Goal: Communication & Community: Participate in discussion

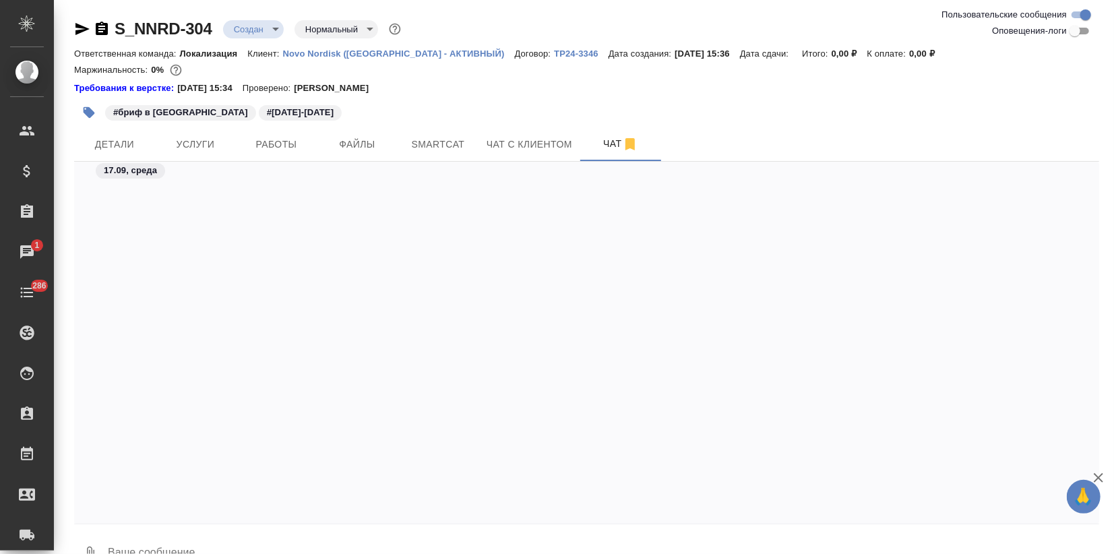
scroll to position [977, 0]
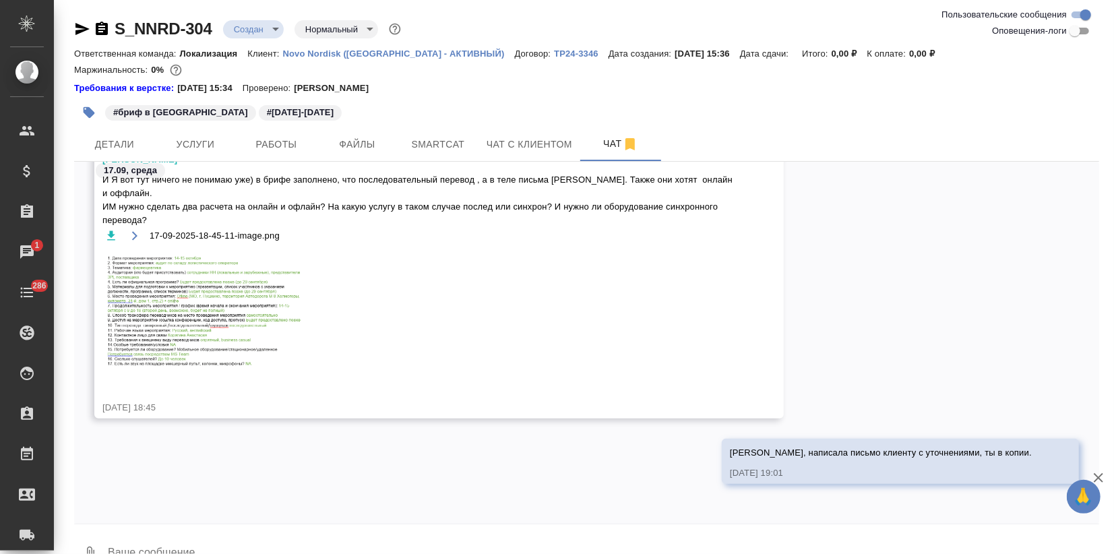
click at [394, 458] on div "Иринка, написала письмо клиенту с уточнениями, ты в копии. 17.09.25, 19:01" at bounding box center [586, 471] width 1025 height 65
click at [242, 544] on textarea at bounding box center [602, 554] width 993 height 46
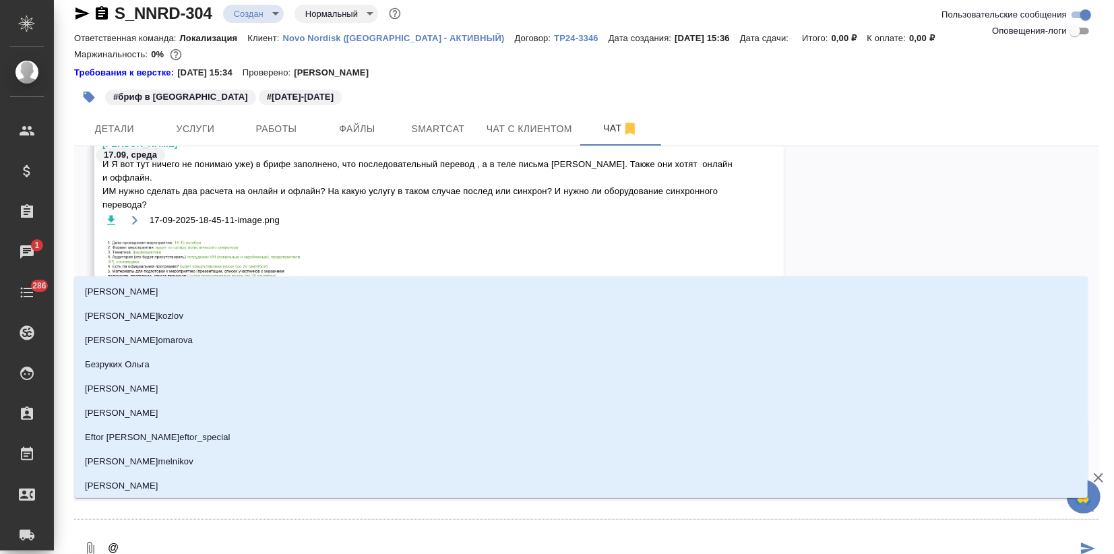
type textarea "@ф"
type input "ф"
type textarea "@фе"
type input "фе"
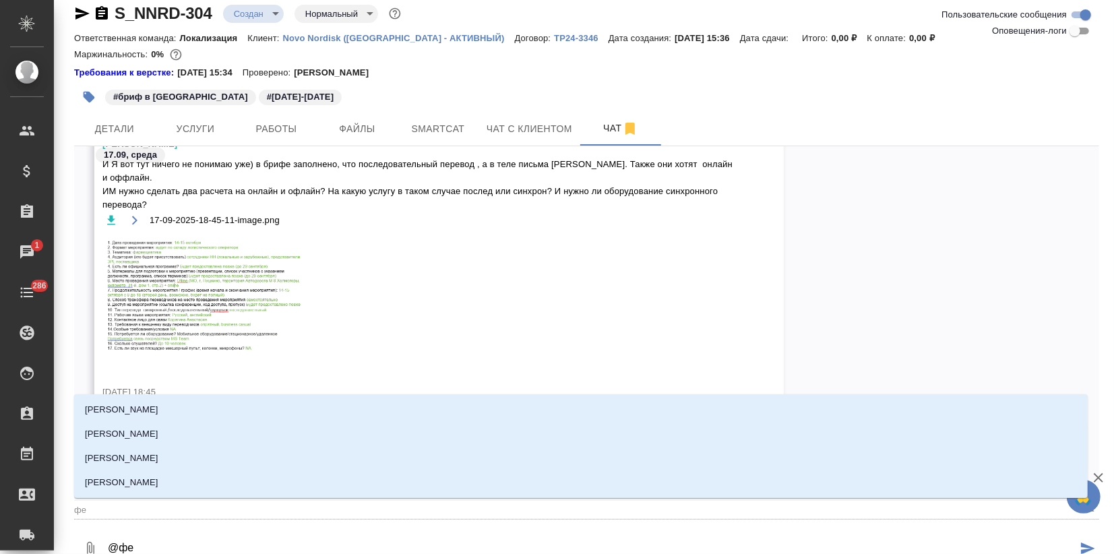
type textarea "@фед"
type input "фед"
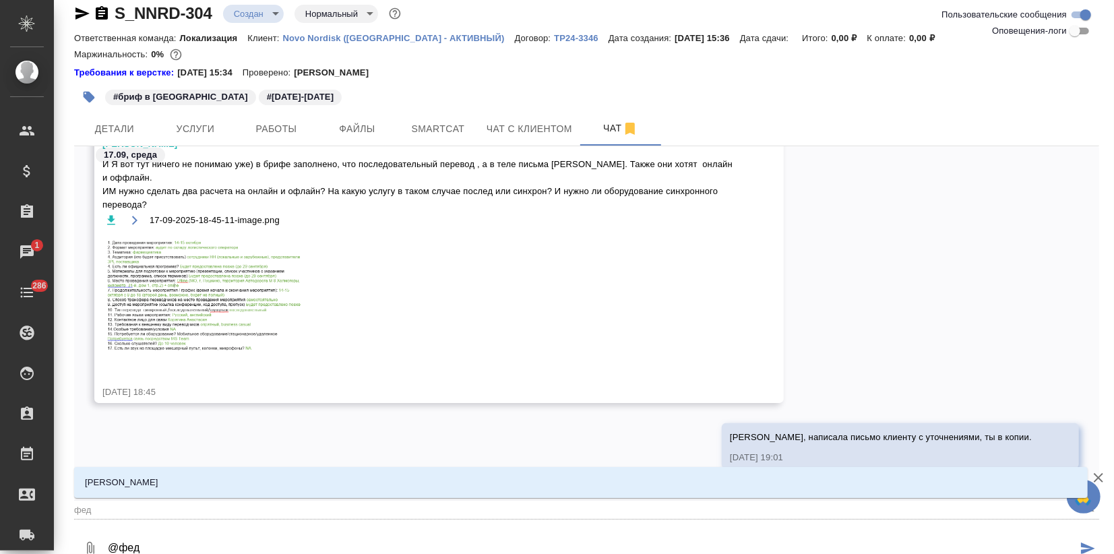
type textarea "@федо"
type input "федо"
click at [178, 491] on li "[PERSON_NAME]" at bounding box center [581, 482] width 1014 height 24
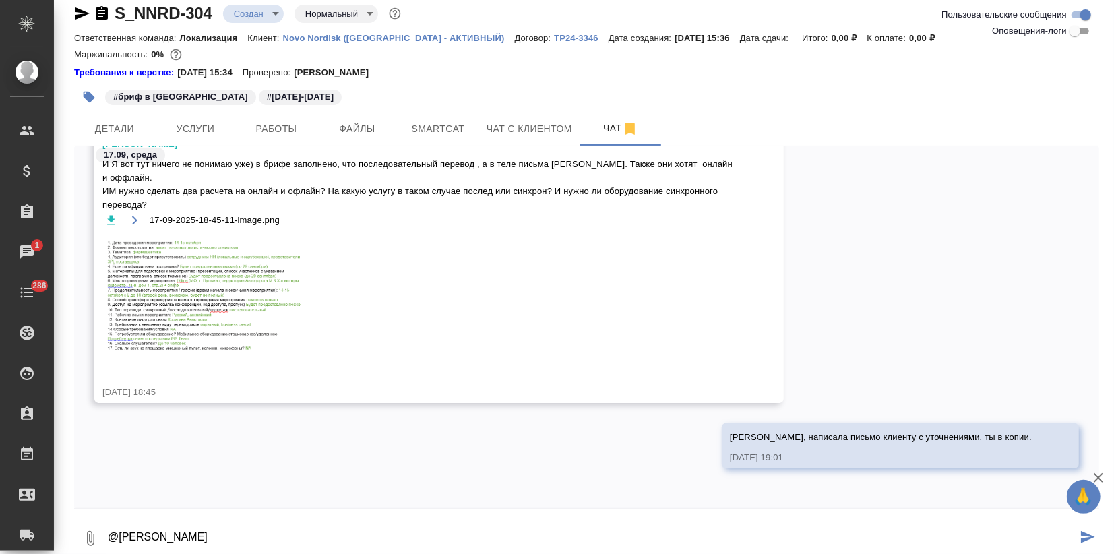
scroll to position [18, 0]
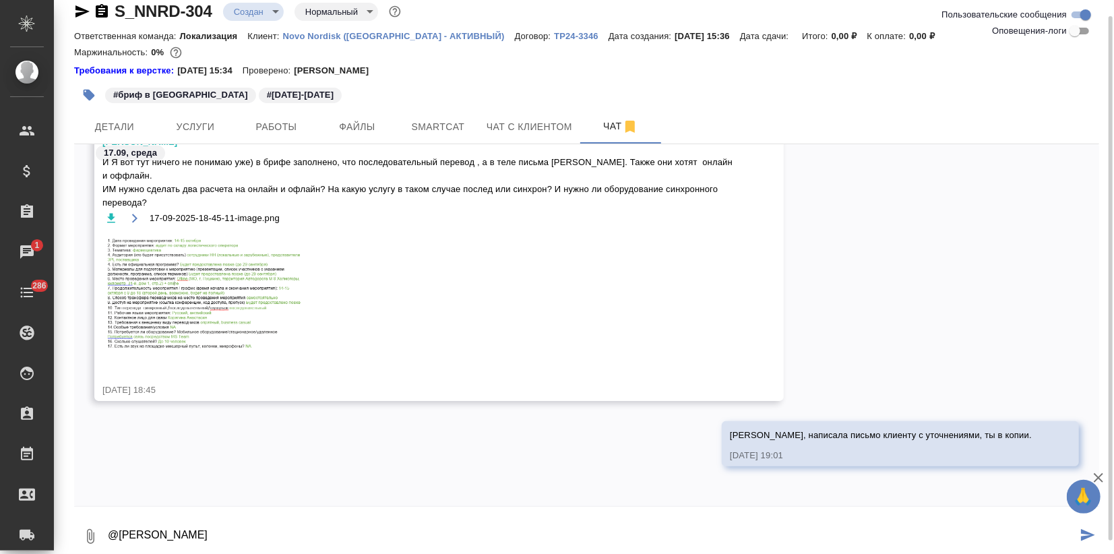
paste textarea
type textarea "@Федотова Ирина"
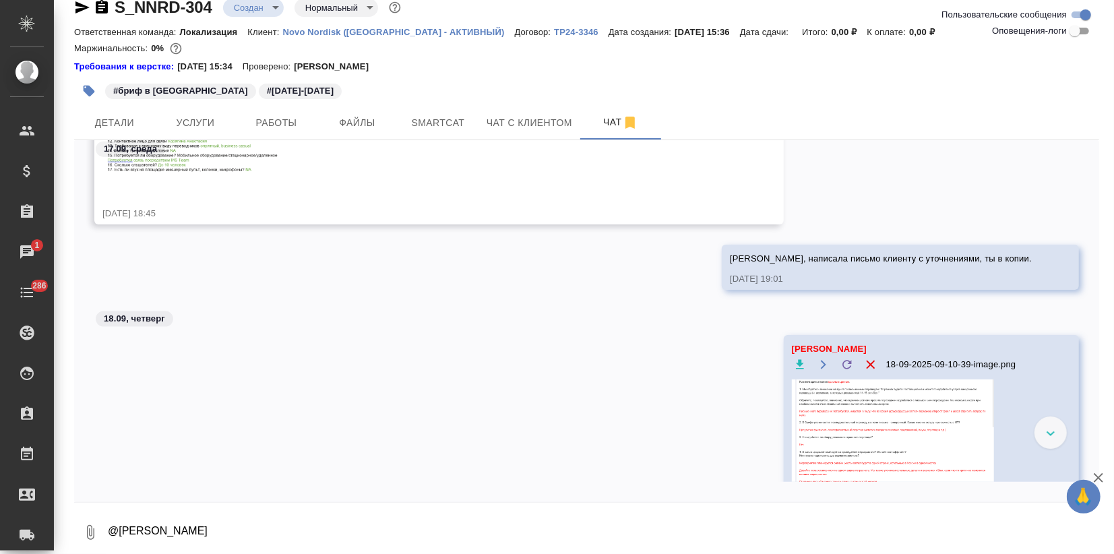
scroll to position [1221, 0]
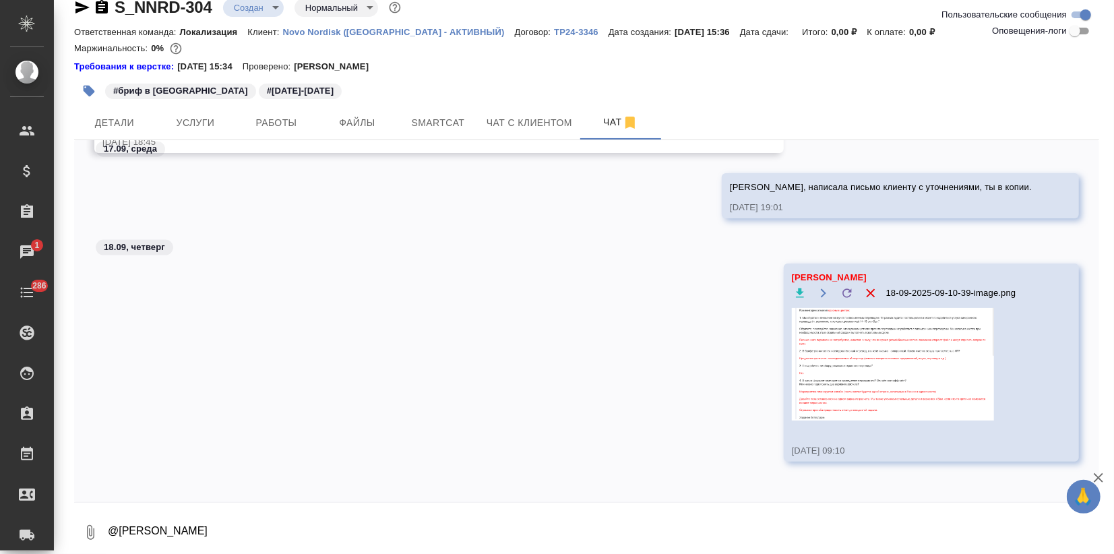
click at [856, 356] on img at bounding box center [893, 364] width 202 height 113
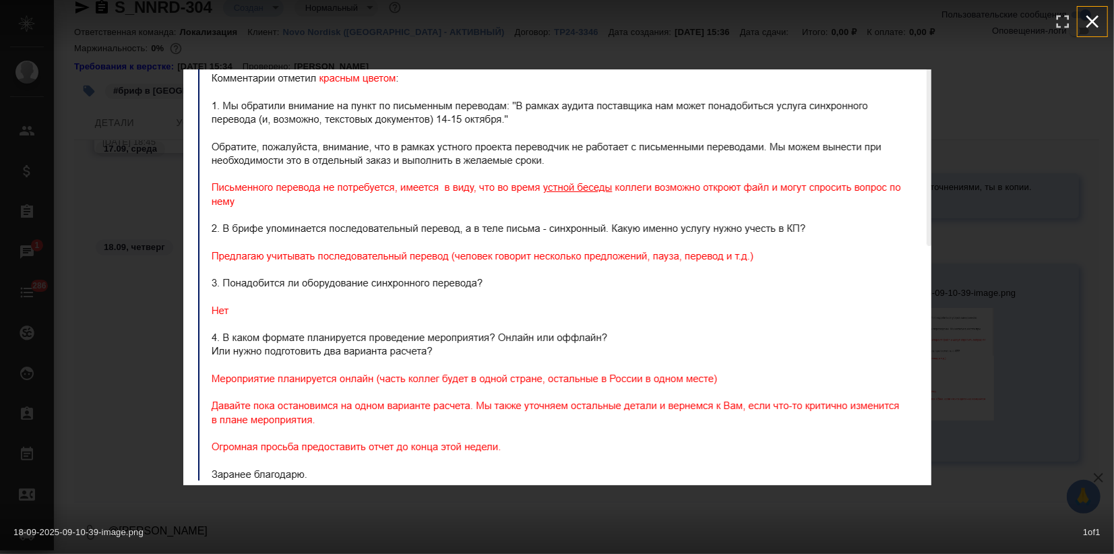
click at [1089, 22] on icon "button" at bounding box center [1093, 22] width 22 height 22
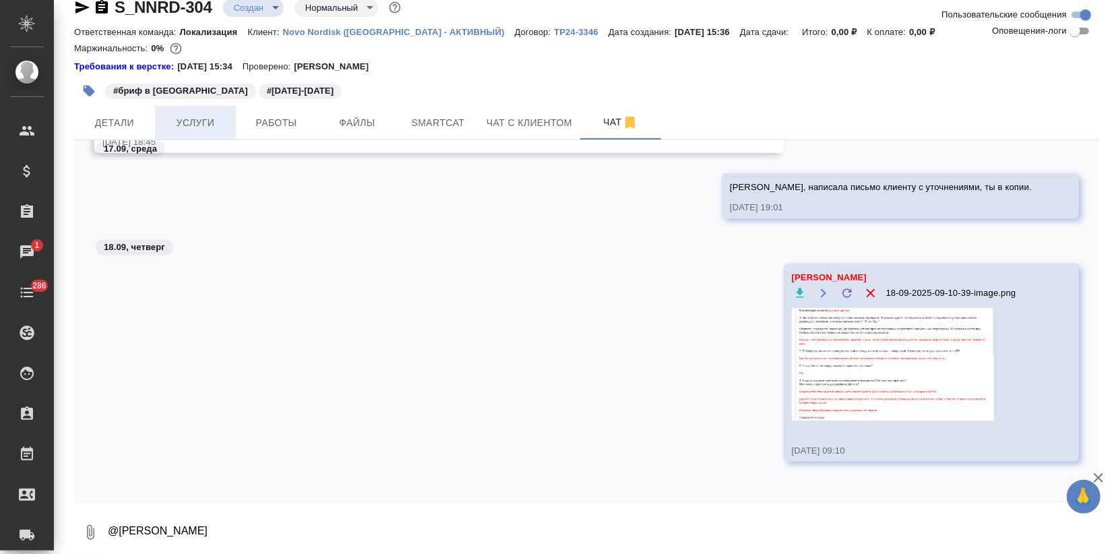
click at [204, 127] on span "Услуги" at bounding box center [195, 123] width 65 height 17
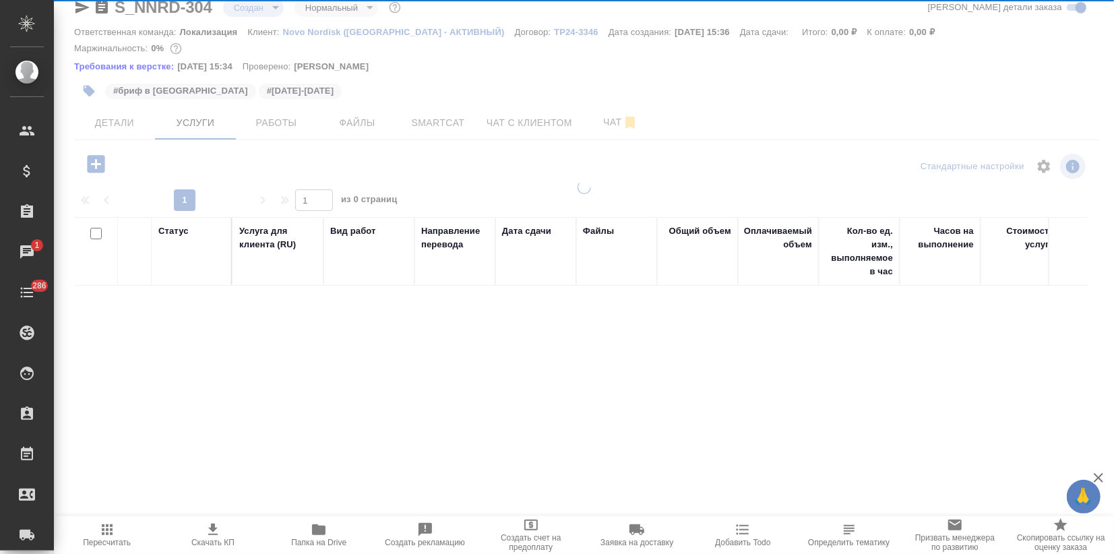
scroll to position [22, 0]
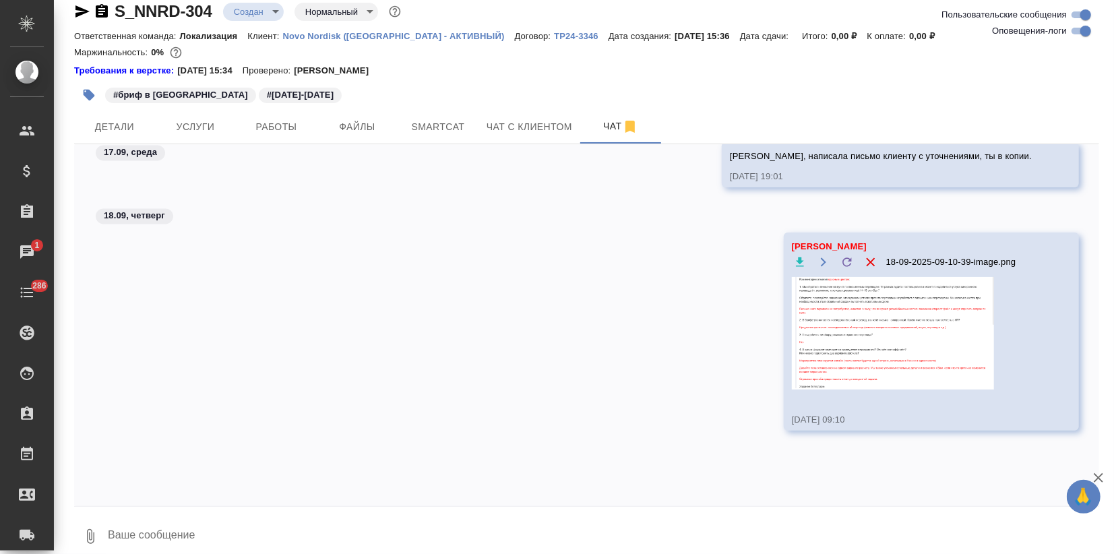
scroll to position [1789, 0]
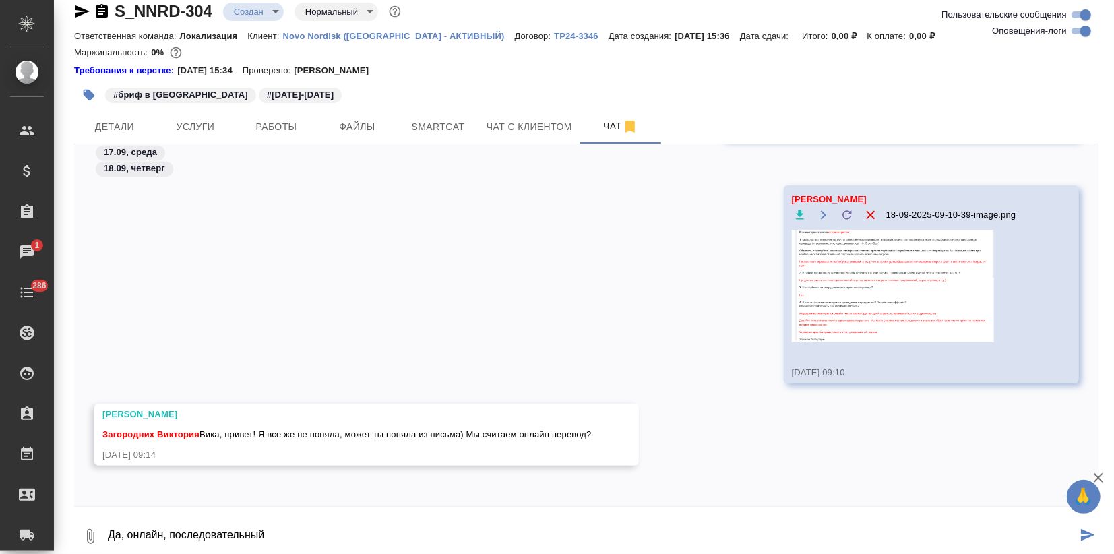
type textarea "Да, онлайн, последовательный"
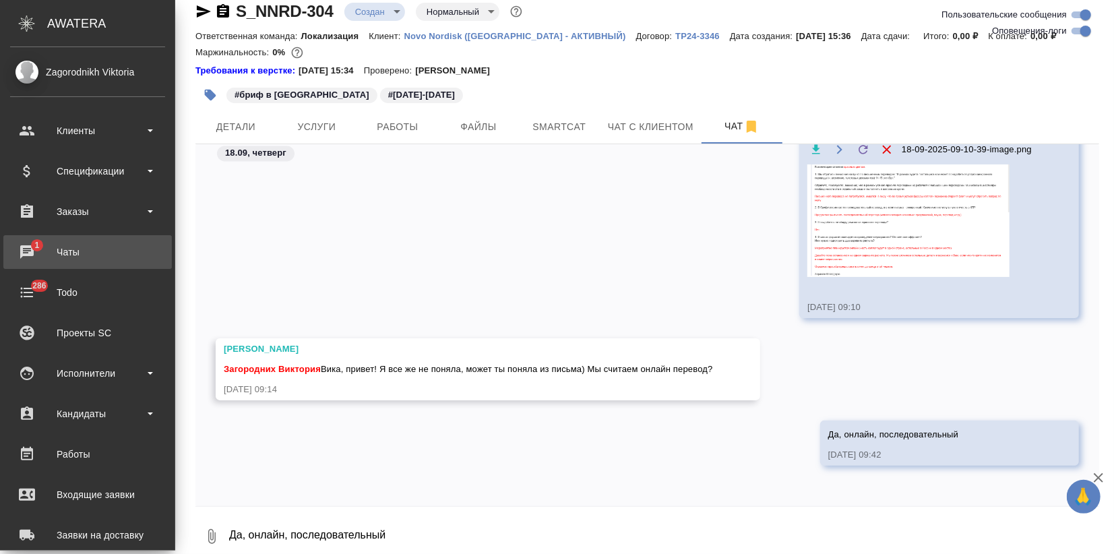
click at [23, 254] on div "Чаты" at bounding box center [87, 252] width 155 height 20
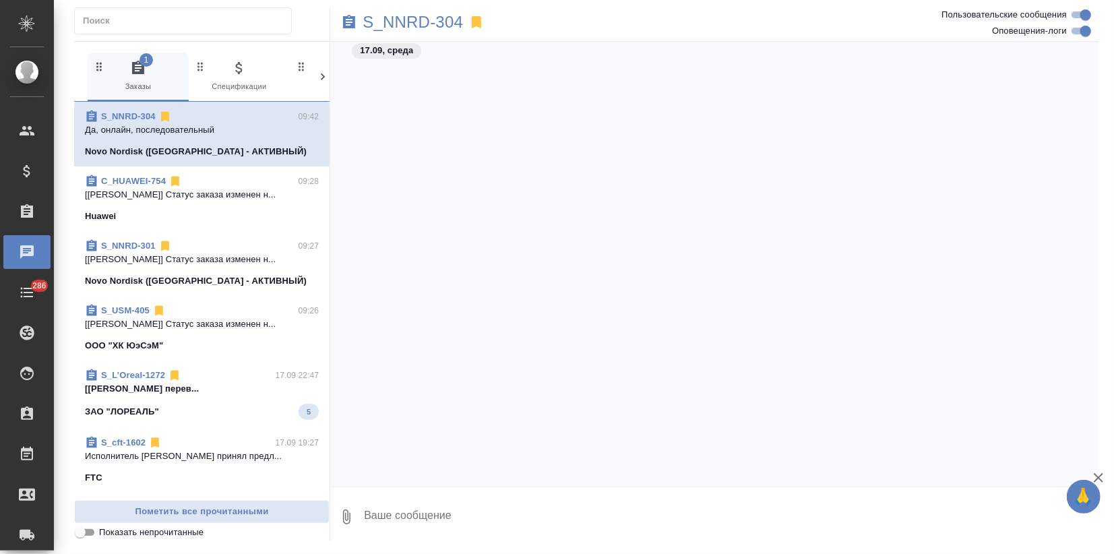
scroll to position [1624, 0]
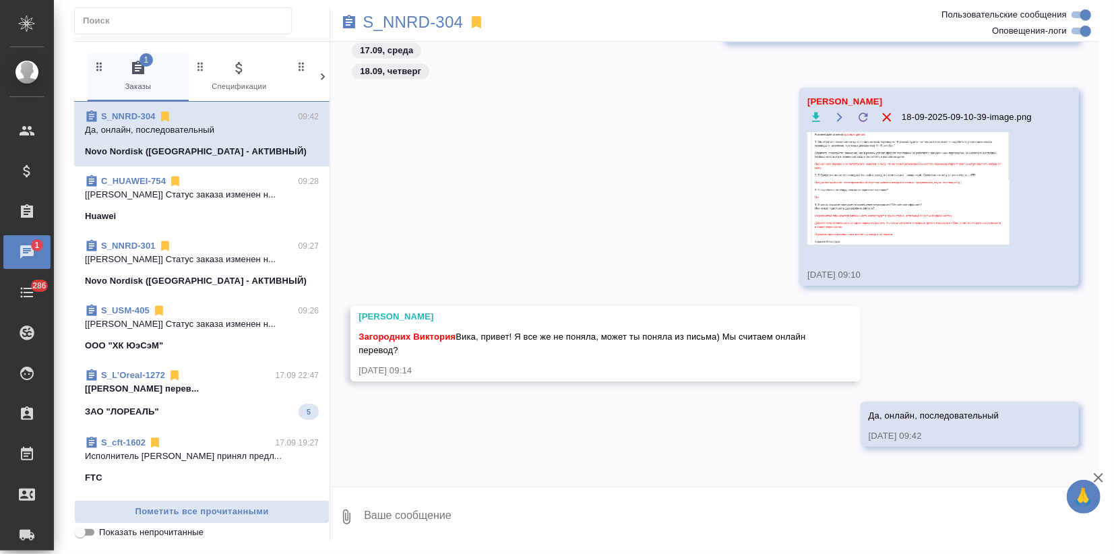
click at [1105, 481] on icon "button" at bounding box center [1098, 478] width 16 height 16
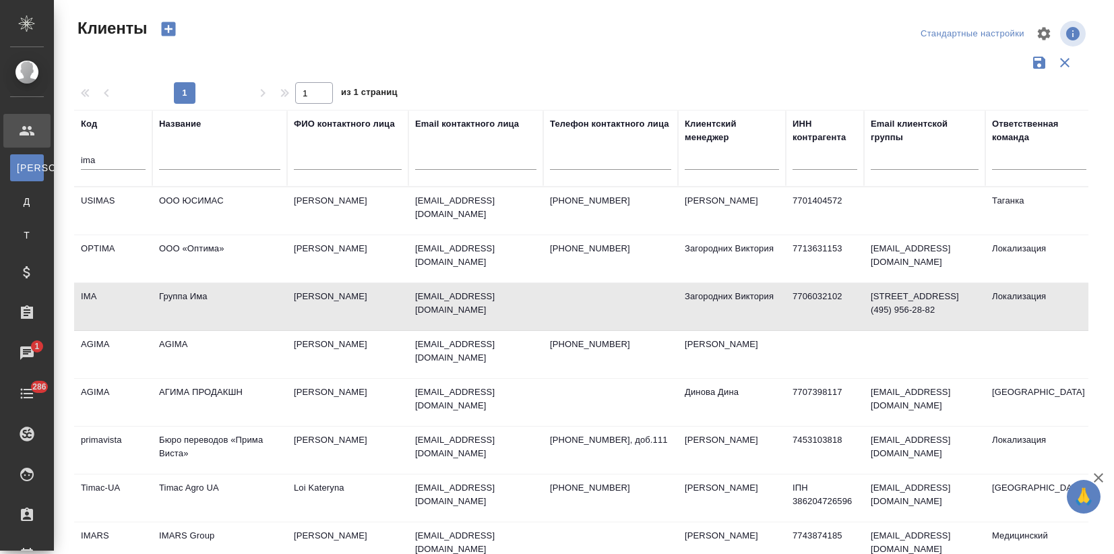
select select "RU"
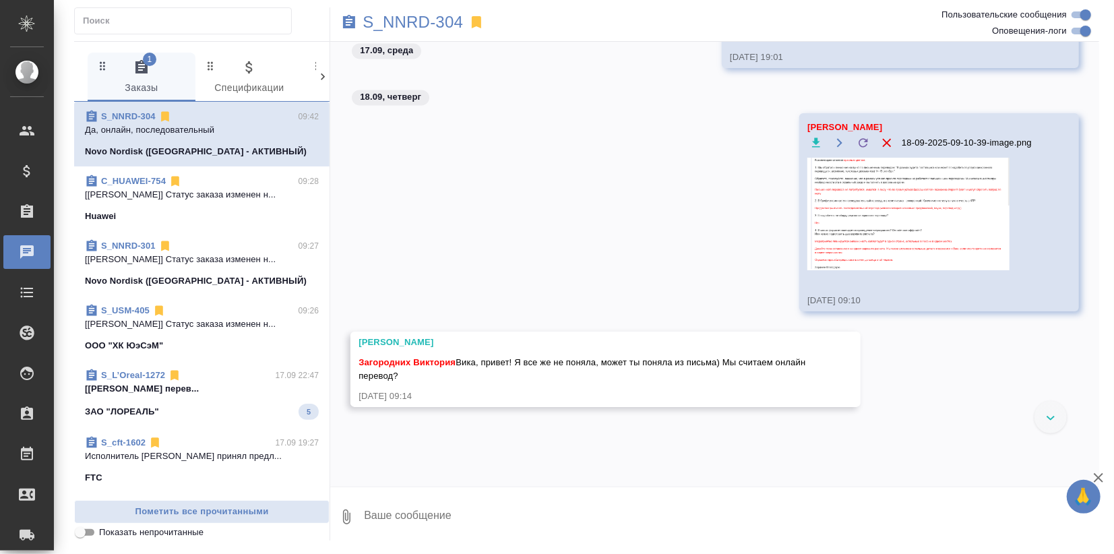
scroll to position [1751, 0]
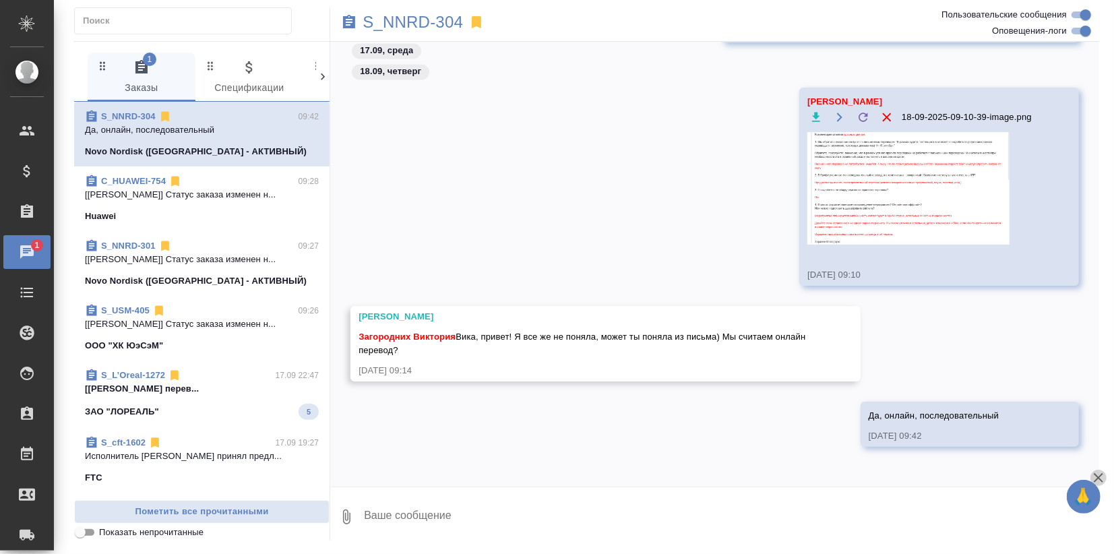
click at [1097, 479] on icon "button" at bounding box center [1098, 477] width 9 height 9
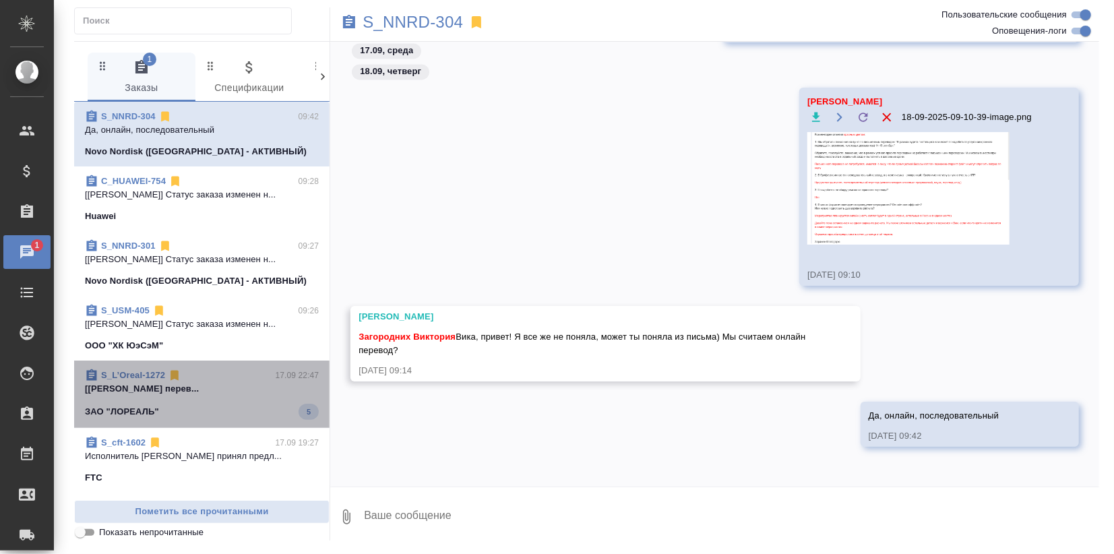
click at [258, 388] on p "[[PERSON_NAME] перев..." at bounding box center [202, 388] width 234 height 13
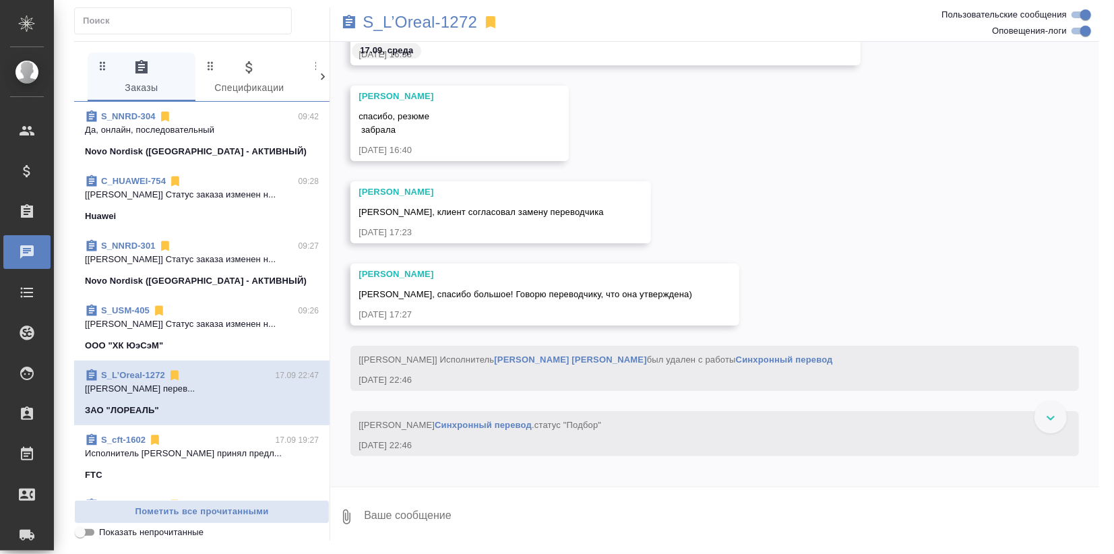
scroll to position [3311, 0]
click at [1077, 29] on input "Оповещения-логи" at bounding box center [1086, 31] width 49 height 16
checkbox input "false"
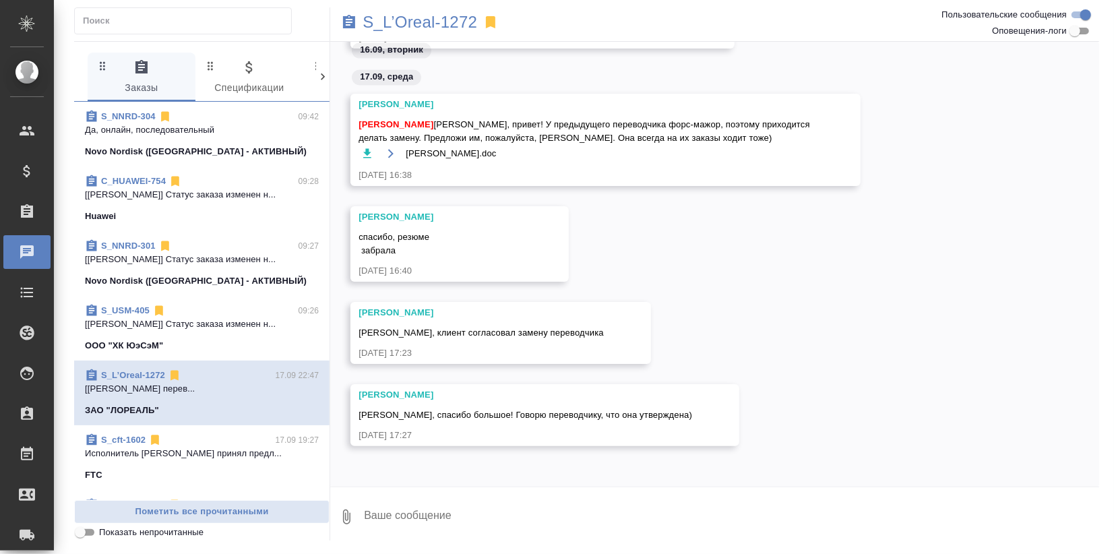
scroll to position [1674, 0]
